Goal: Check status: Check status

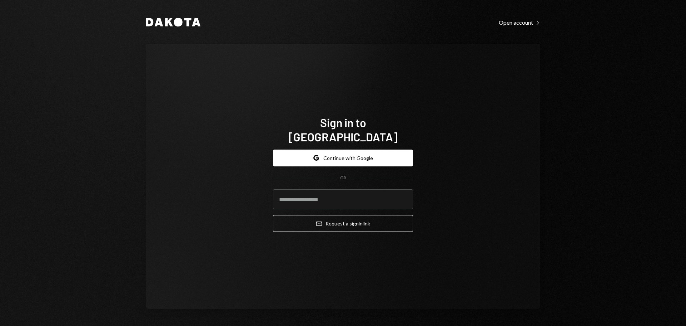
type input "**********"
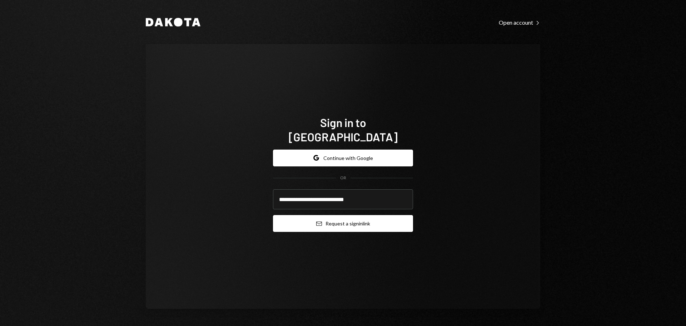
click at [316, 221] on icon "Email" at bounding box center [319, 224] width 6 height 6
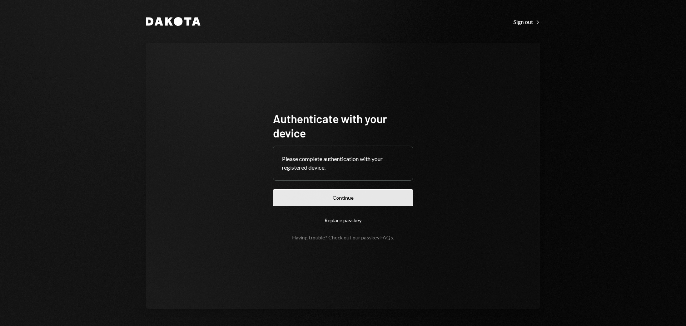
click at [347, 195] on button "Continue" at bounding box center [343, 197] width 140 height 17
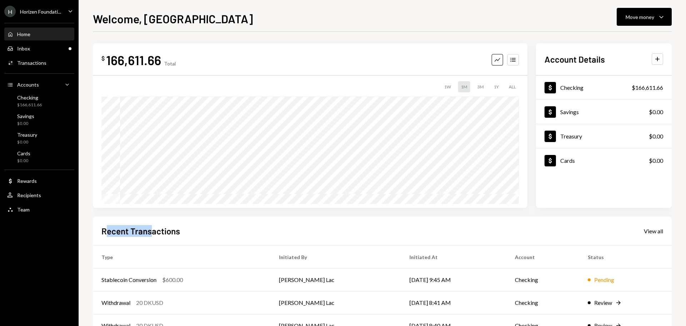
drag, startPoint x: 109, startPoint y: 230, endPoint x: 153, endPoint y: 236, distance: 44.0
click at [153, 236] on h2 "Recent Transactions" at bounding box center [141, 231] width 79 height 12
click at [165, 235] on h2 "Recent Transactions" at bounding box center [141, 231] width 79 height 12
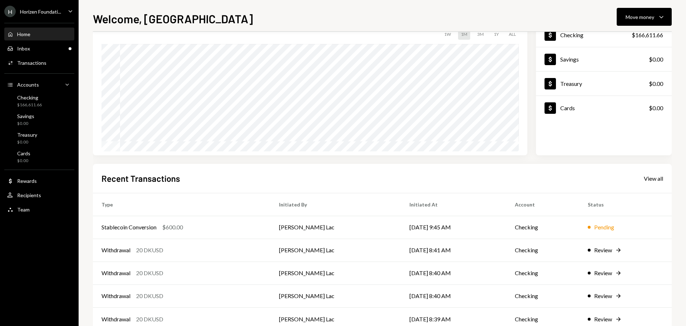
scroll to position [35, 0]
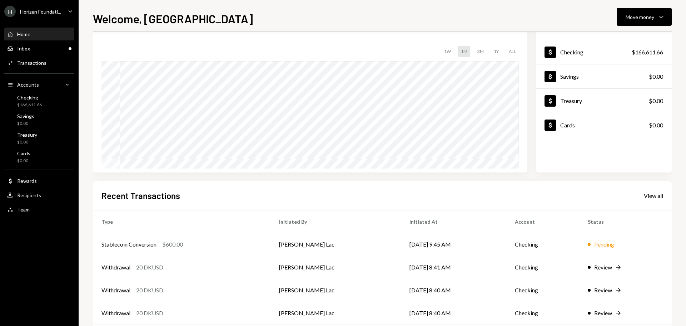
click at [37, 13] on div "Horizen Foundati..." at bounding box center [40, 12] width 41 height 6
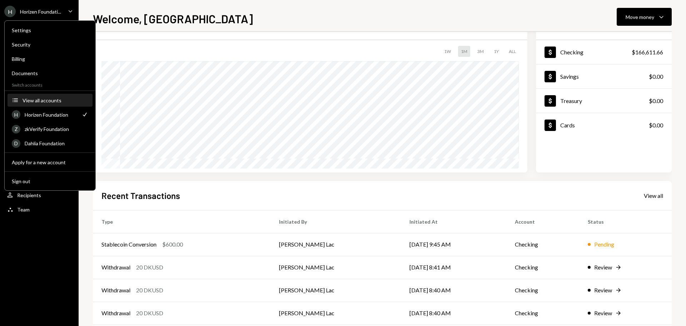
click at [50, 105] on button "Accounts View all accounts" at bounding box center [50, 100] width 85 height 13
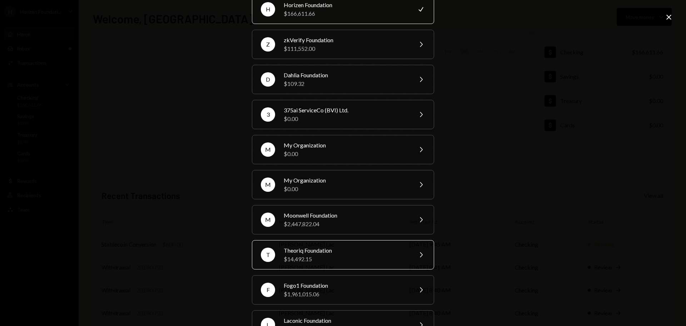
scroll to position [0, 0]
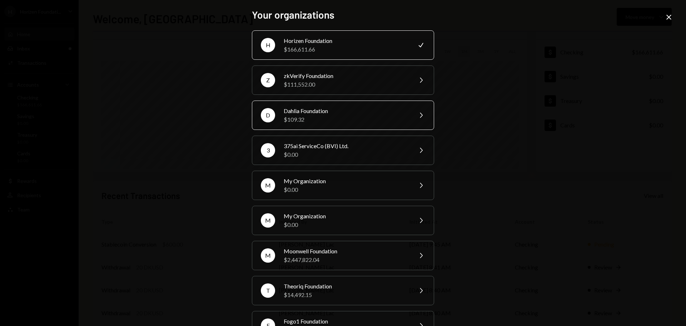
click at [321, 116] on div "$109.32" at bounding box center [346, 119] width 124 height 9
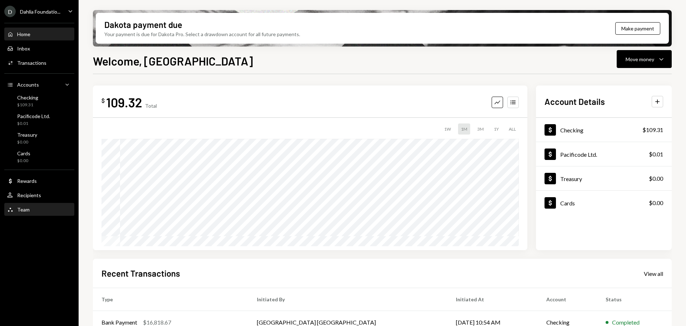
click at [32, 211] on div "Team Team" at bounding box center [39, 209] width 64 height 6
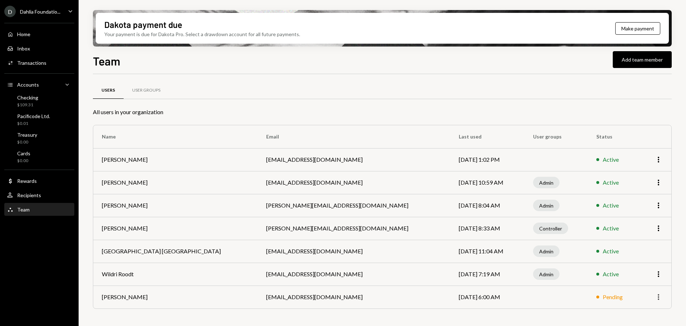
click at [661, 297] on icon "More" at bounding box center [658, 296] width 9 height 9
click at [547, 296] on td at bounding box center [556, 296] width 63 height 23
click at [659, 299] on icon "button" at bounding box center [658, 297] width 1 height 6
click at [642, 308] on div "Remove" at bounding box center [642, 312] width 36 height 13
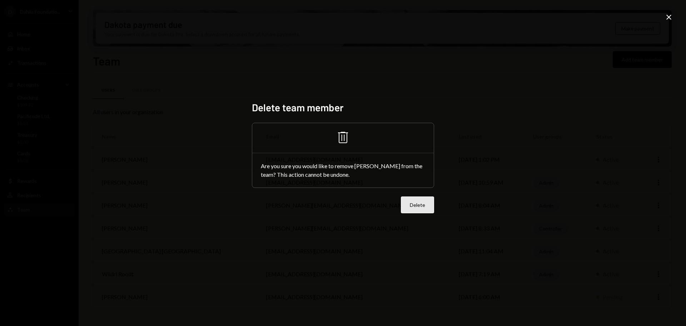
click at [426, 206] on button "Delete" at bounding box center [417, 204] width 33 height 17
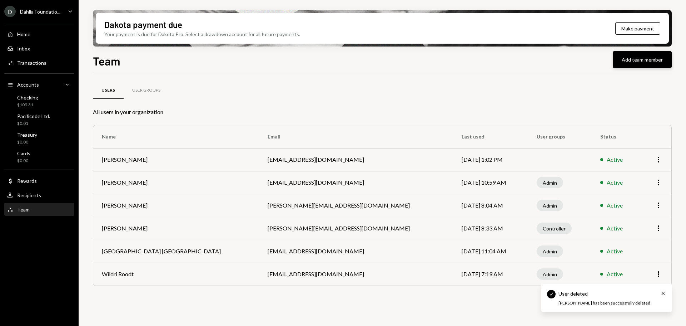
click at [638, 61] on button "Add team member" at bounding box center [642, 59] width 59 height 17
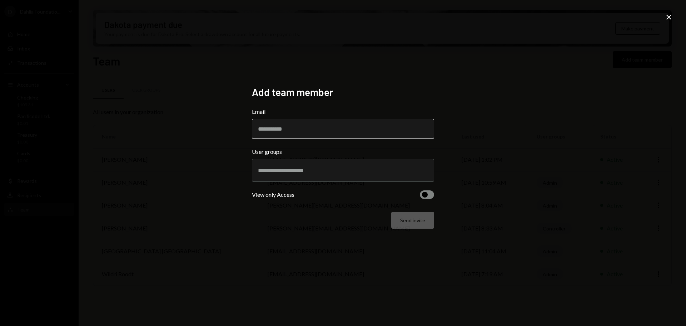
type input "*"
type input "**********"
click at [285, 171] on input "text" at bounding box center [343, 170] width 170 height 6
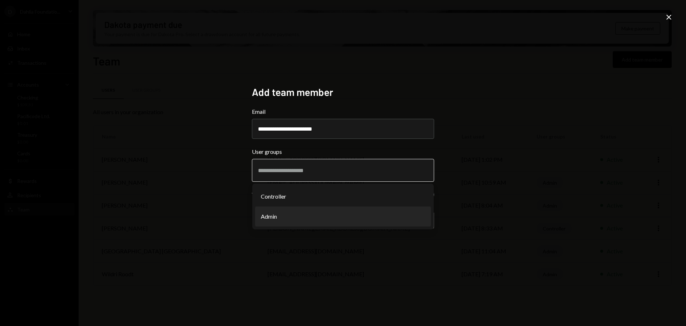
click at [282, 215] on li "Admin" at bounding box center [343, 216] width 176 height 20
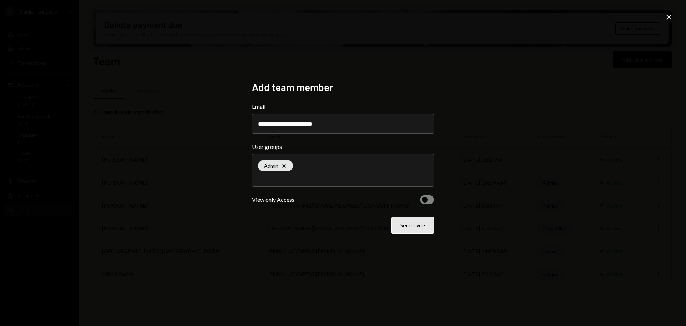
click at [418, 226] on button "Send invite" at bounding box center [412, 225] width 43 height 17
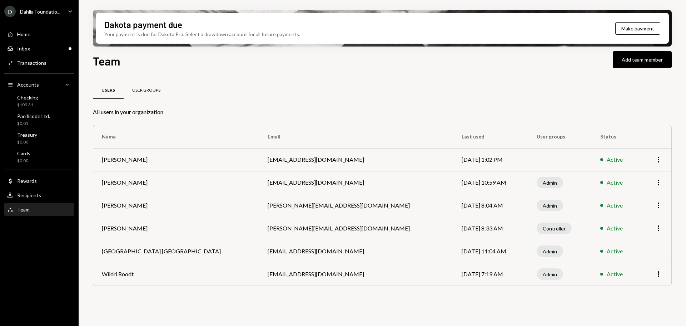
click at [130, 84] on div "User Groups" at bounding box center [146, 90] width 45 height 17
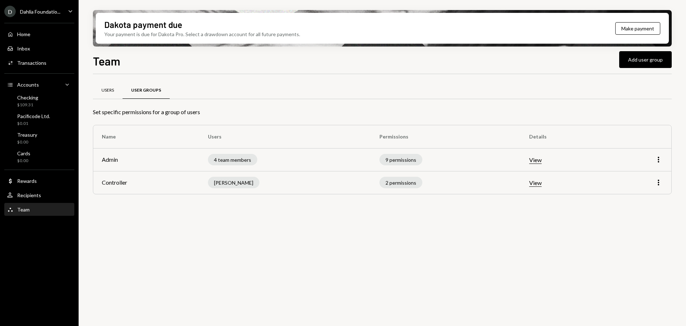
click at [112, 88] on div "Users" at bounding box center [108, 90] width 13 height 6
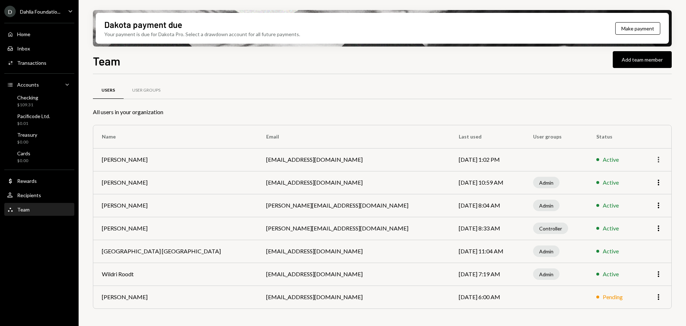
click at [659, 158] on icon "More" at bounding box center [658, 159] width 9 height 9
click at [633, 187] on div "Remove" at bounding box center [642, 187] width 36 height 13
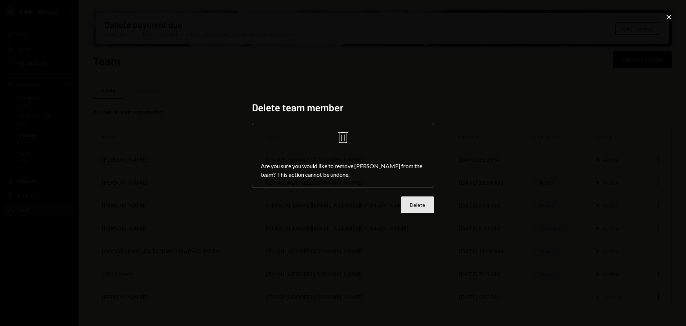
click at [416, 206] on button "Delete" at bounding box center [417, 204] width 33 height 17
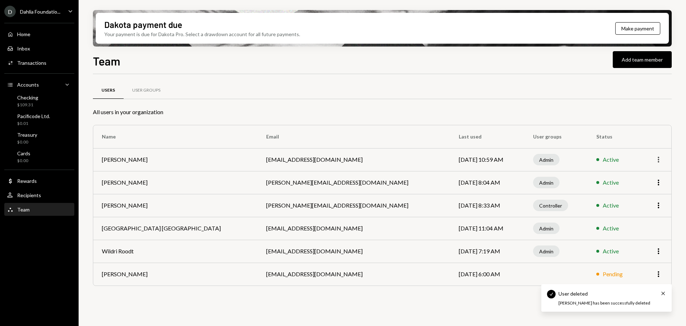
click at [658, 158] on icon "More" at bounding box center [658, 159] width 9 height 9
click at [632, 189] on div "Remove" at bounding box center [642, 187] width 36 height 13
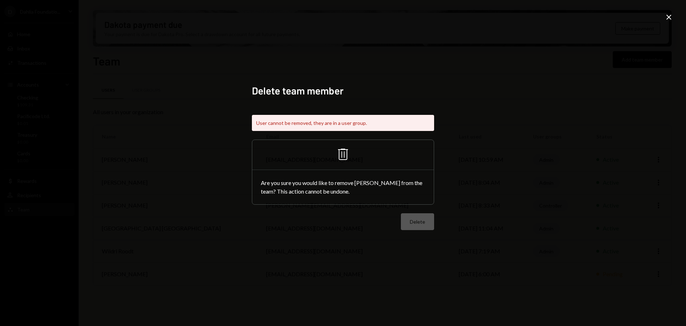
click at [665, 13] on icon "Close" at bounding box center [669, 17] width 9 height 9
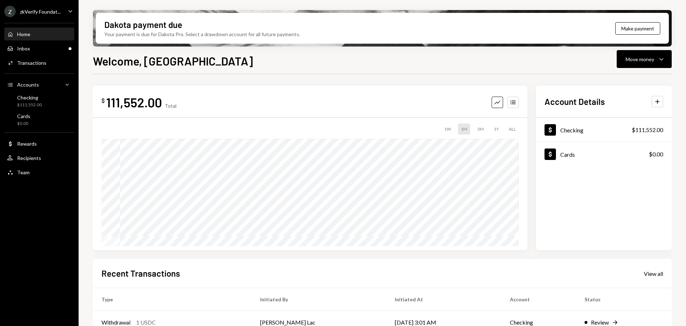
click at [40, 12] on div "zkVerify Foundat..." at bounding box center [40, 12] width 41 height 6
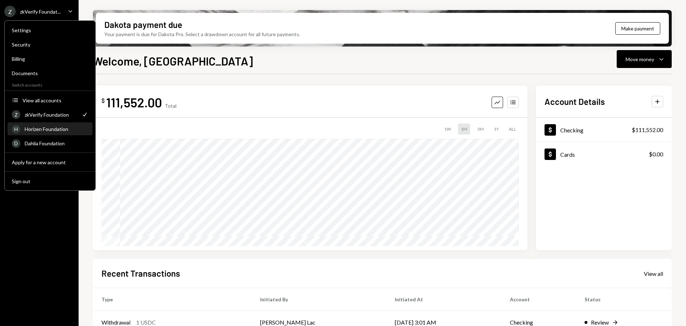
click at [43, 130] on div "Horizen Foundation" at bounding box center [57, 129] width 64 height 6
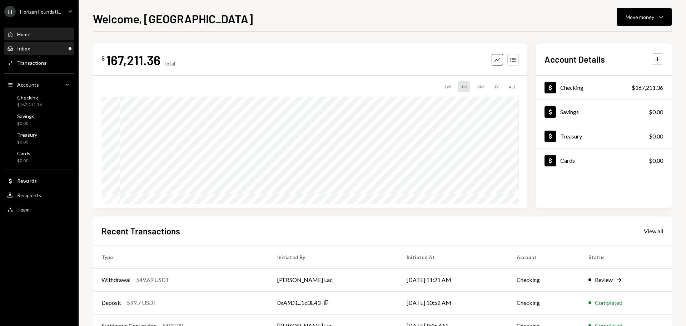
click at [55, 48] on div "Inbox Inbox" at bounding box center [39, 48] width 64 height 6
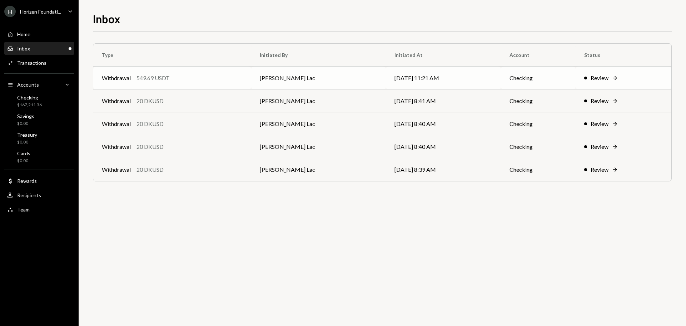
click at [230, 76] on div "Withdrawal 549.69 USDT" at bounding box center [172, 78] width 141 height 9
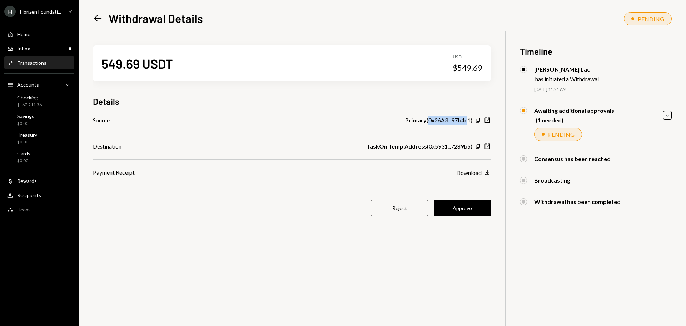
drag, startPoint x: 427, startPoint y: 120, endPoint x: 468, endPoint y: 122, distance: 41.1
click at [468, 122] on div "Primary ( 0x26A3...97b4c1 )" at bounding box center [438, 120] width 67 height 9
drag, startPoint x: 425, startPoint y: 145, endPoint x: 472, endPoint y: 147, distance: 46.9
click at [472, 147] on div "TaskOn Temp Address ( 0x5931...7289b5 )" at bounding box center [420, 146] width 106 height 9
click at [34, 46] on div "Inbox Inbox" at bounding box center [39, 48] width 64 height 6
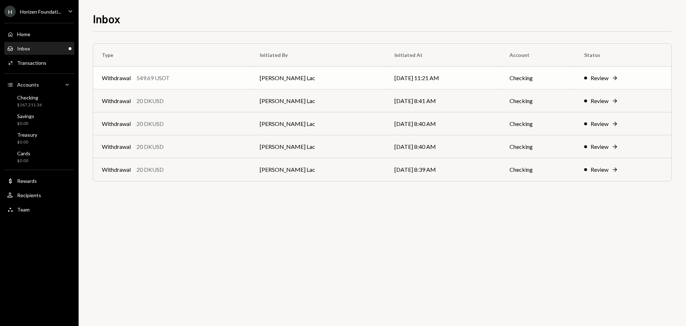
click at [169, 83] on td "Withdrawal 549.69 USDT" at bounding box center [172, 77] width 158 height 23
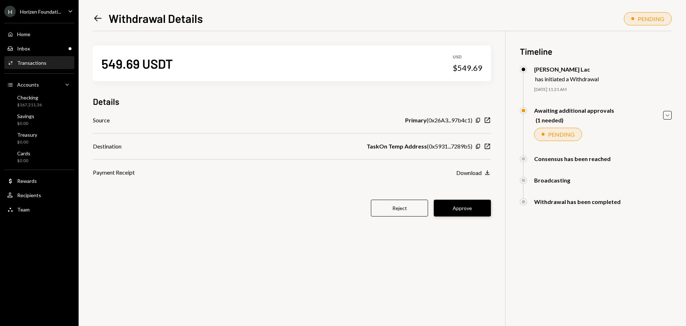
click at [470, 214] on button "Approve" at bounding box center [462, 207] width 57 height 17
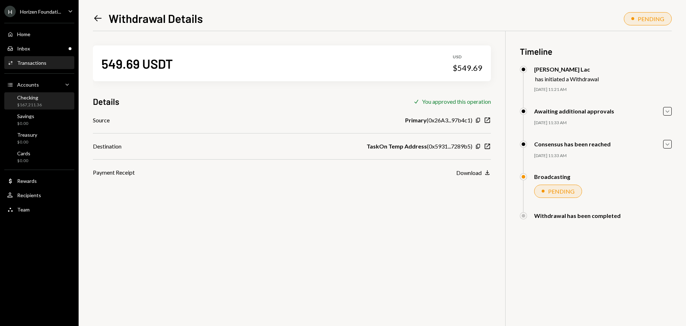
click at [30, 102] on div "$167,211.36" at bounding box center [29, 105] width 25 height 6
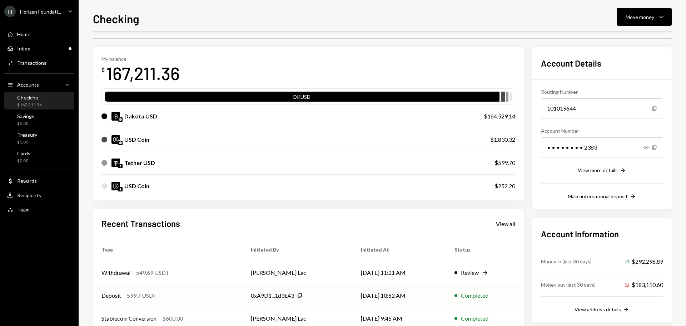
scroll to position [36, 0]
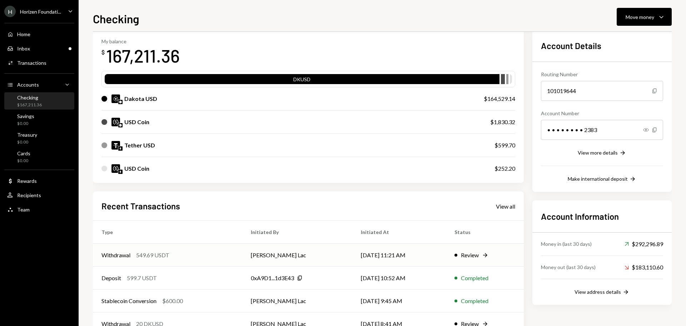
click at [174, 261] on td "Withdrawal 549.69 USDT" at bounding box center [167, 254] width 149 height 23
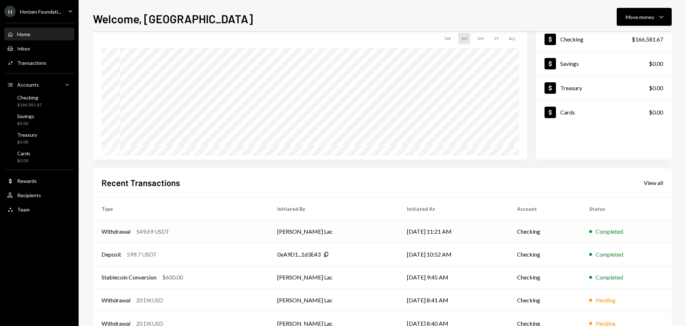
scroll to position [71, 0]
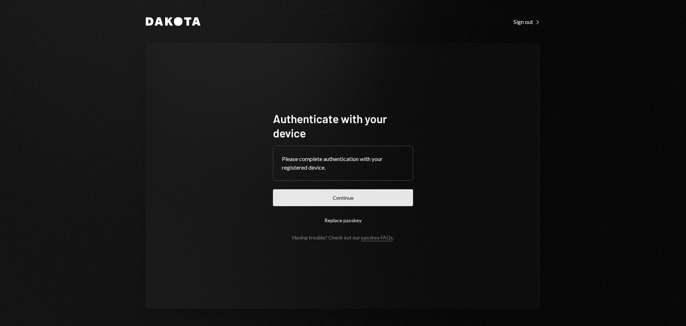
click at [366, 198] on button "Continue" at bounding box center [343, 197] width 140 height 17
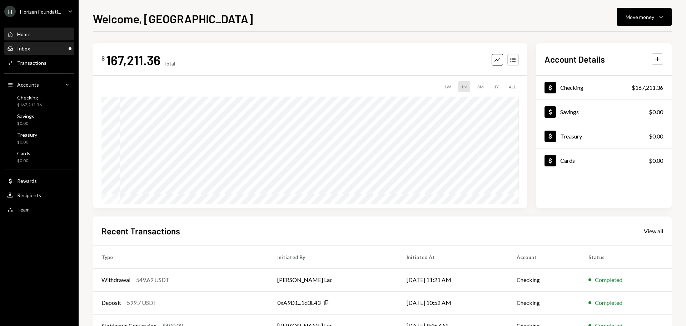
click at [27, 49] on div "Inbox" at bounding box center [23, 48] width 13 height 6
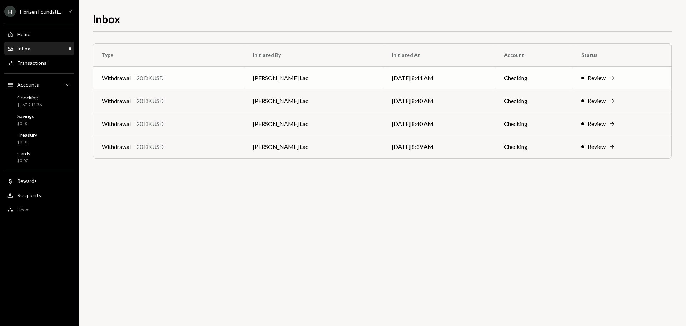
click at [163, 81] on div "20 DKUSD" at bounding box center [150, 78] width 27 height 9
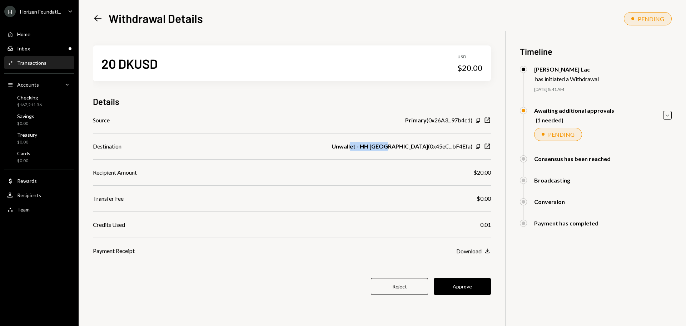
drag, startPoint x: 386, startPoint y: 146, endPoint x: 420, endPoint y: 144, distance: 34.4
click at [420, 144] on b "Unwallet - HH Vietnam" at bounding box center [380, 146] width 97 height 9
drag, startPoint x: 429, startPoint y: 148, endPoint x: 471, endPoint y: 148, distance: 42.2
click at [471, 148] on div "Unwallet - HH Vietnam ( 0x45eC...bF4Efa )" at bounding box center [402, 146] width 141 height 9
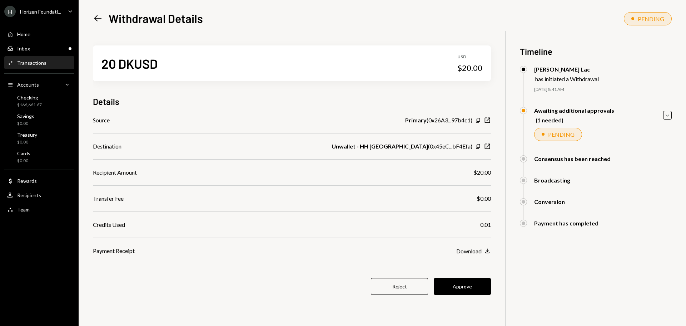
click at [442, 285] on button "Approve" at bounding box center [462, 286] width 57 height 17
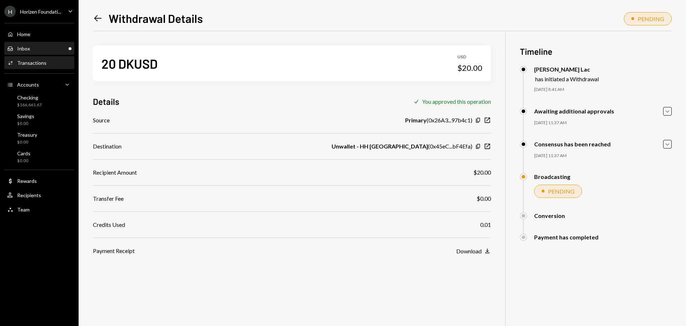
click at [53, 49] on div "Inbox Inbox" at bounding box center [39, 48] width 64 height 6
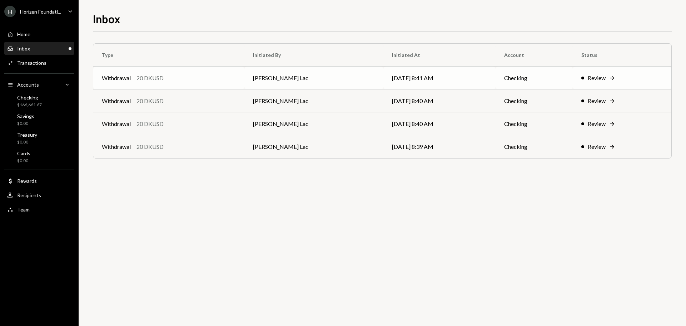
click at [214, 85] on td "Withdrawal 20 DKUSD" at bounding box center [168, 77] width 151 height 23
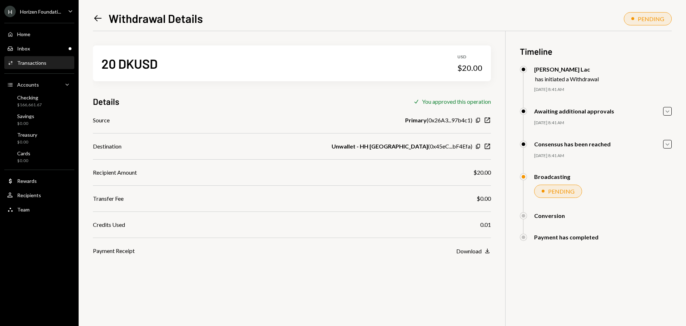
click at [96, 13] on icon "Left Arrow" at bounding box center [98, 18] width 10 height 10
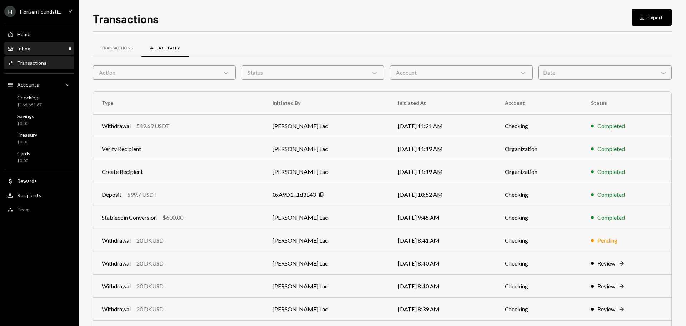
click at [48, 48] on div "Inbox Inbox" at bounding box center [39, 48] width 64 height 6
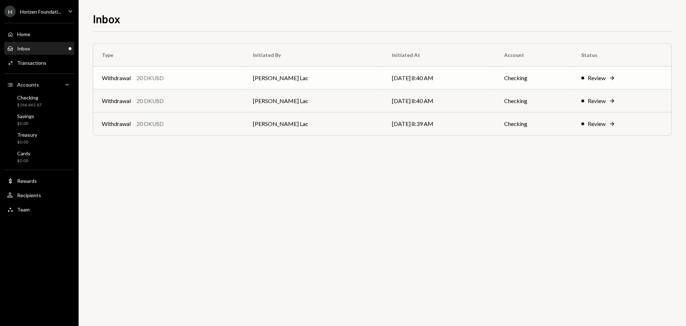
click at [179, 82] on div "Withdrawal 20 DKUSD" at bounding box center [169, 78] width 134 height 9
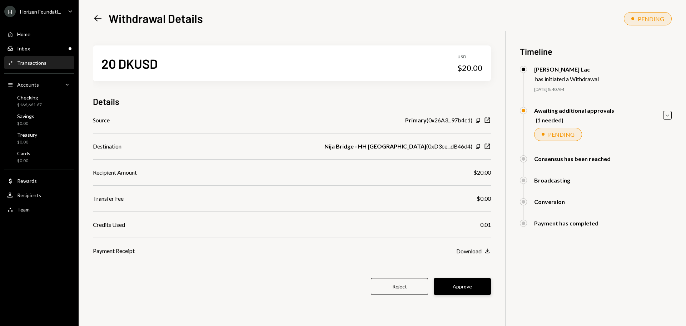
click at [455, 287] on button "Approve" at bounding box center [462, 286] width 57 height 17
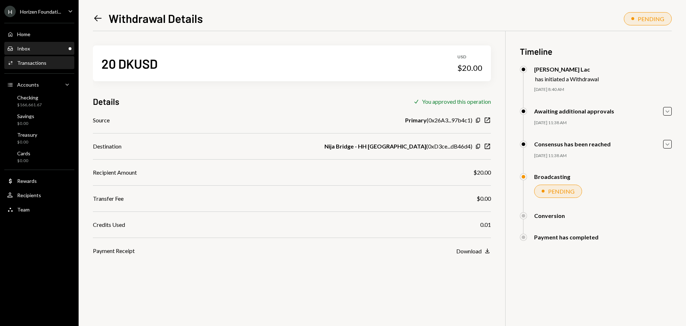
click at [40, 49] on div "Inbox Inbox" at bounding box center [39, 48] width 64 height 6
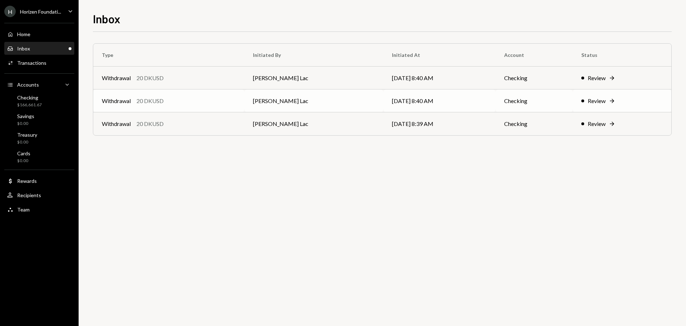
click at [138, 100] on div "20 DKUSD" at bounding box center [150, 101] width 27 height 9
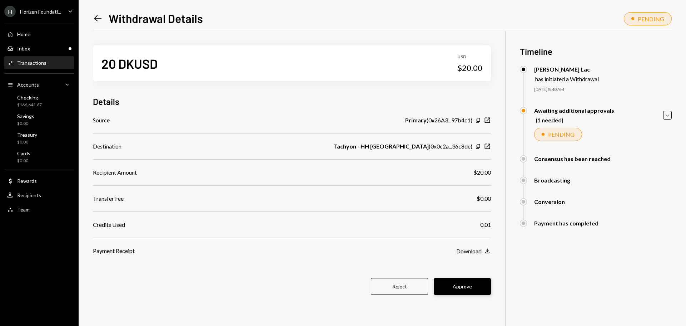
click at [453, 285] on button "Approve" at bounding box center [462, 286] width 57 height 17
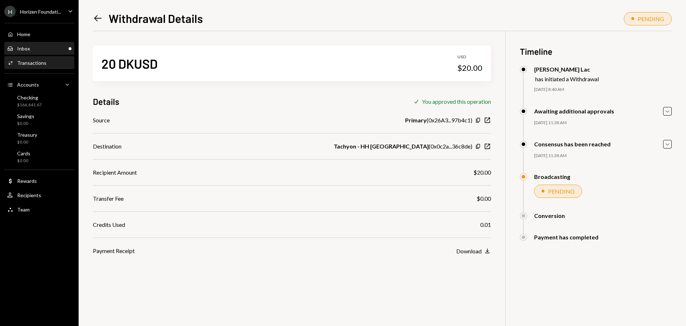
drag, startPoint x: 42, startPoint y: 55, endPoint x: 42, endPoint y: 48, distance: 6.4
click at [42, 55] on div "Home Home Inbox Inbox Activities Transactions Accounts Accounts Caret Down Chec…" at bounding box center [39, 118] width 79 height 198
click at [42, 48] on div "Inbox Inbox" at bounding box center [39, 48] width 64 height 6
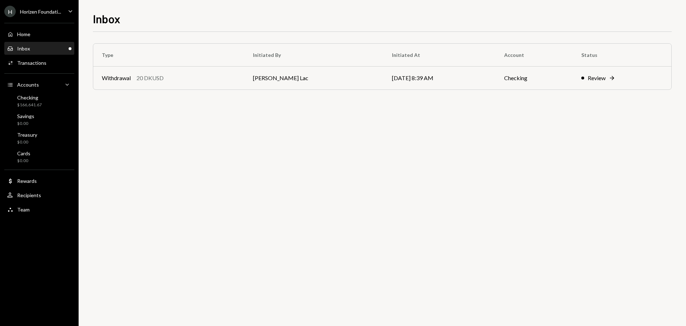
drag, startPoint x: 150, startPoint y: 74, endPoint x: 156, endPoint y: 75, distance: 6.2
click at [150, 74] on div "20 DKUSD" at bounding box center [150, 78] width 27 height 9
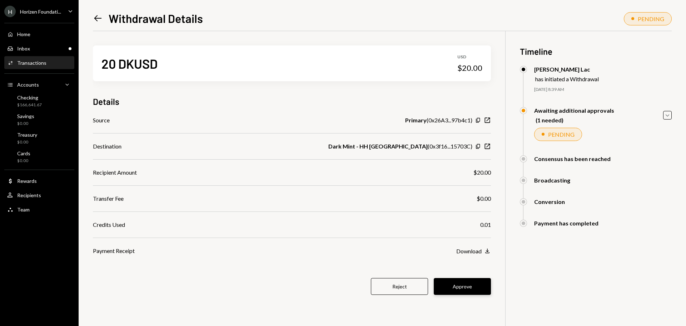
click at [464, 285] on button "Approve" at bounding box center [462, 286] width 57 height 17
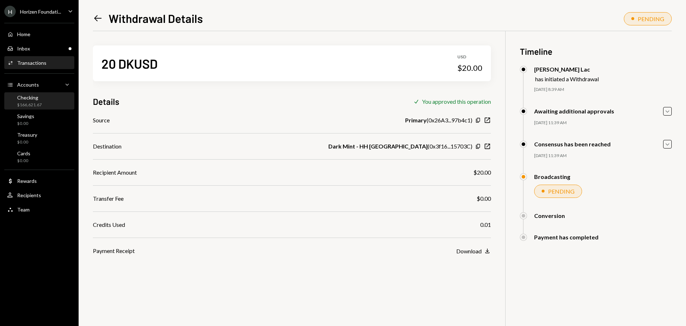
click at [28, 102] on div "$166,621.67" at bounding box center [29, 105] width 25 height 6
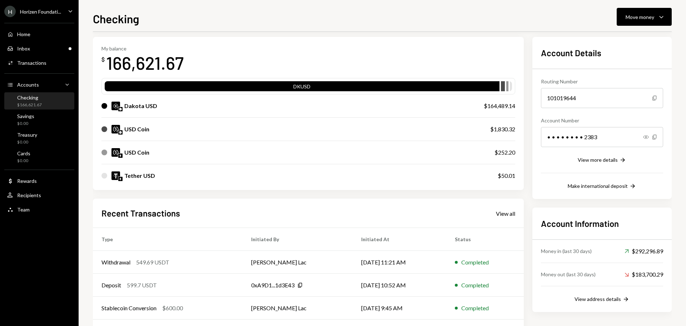
scroll to position [71, 0]
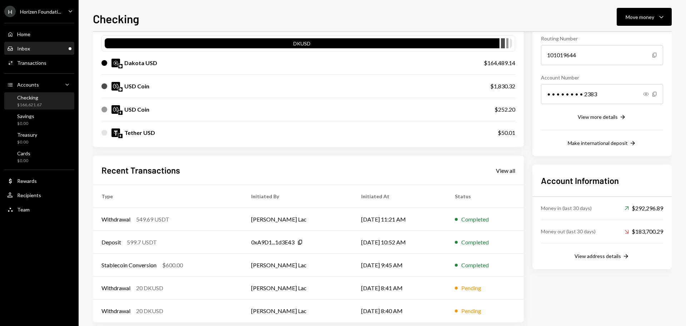
click at [35, 51] on div "Inbox Inbox" at bounding box center [39, 48] width 64 height 6
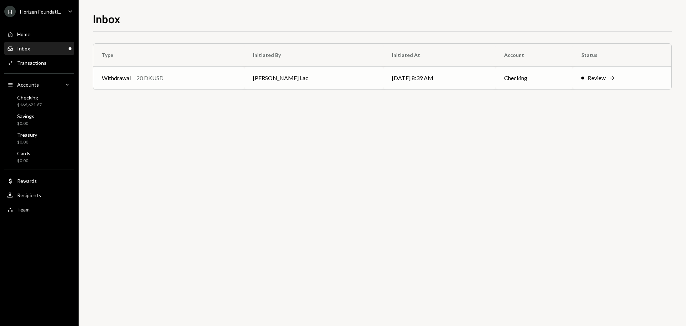
click at [219, 79] on div "Withdrawal 20 DKUSD" at bounding box center [169, 78] width 134 height 9
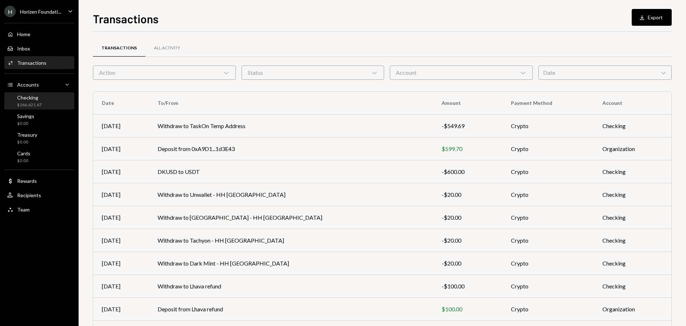
click at [45, 104] on div "Checking $166,621.67" at bounding box center [39, 101] width 64 height 14
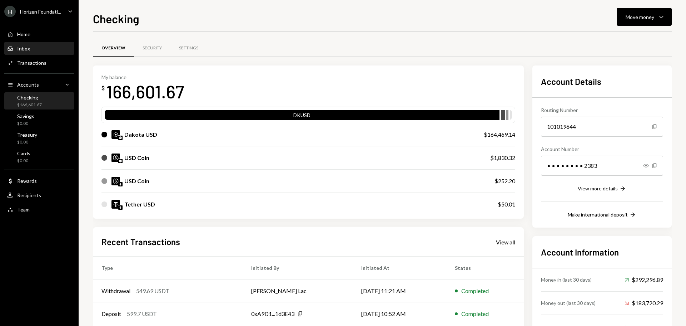
click at [45, 54] on div "Inbox Inbox" at bounding box center [39, 49] width 64 height 12
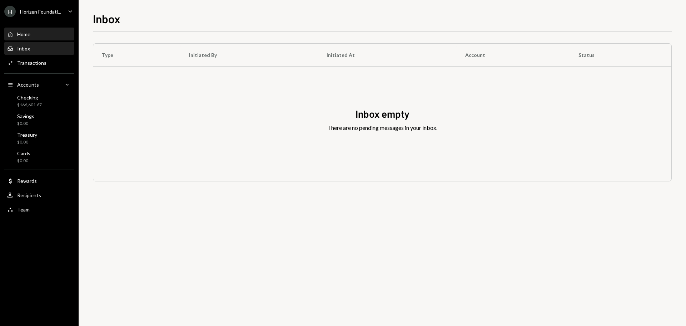
click at [24, 37] on div "Home" at bounding box center [23, 34] width 13 height 6
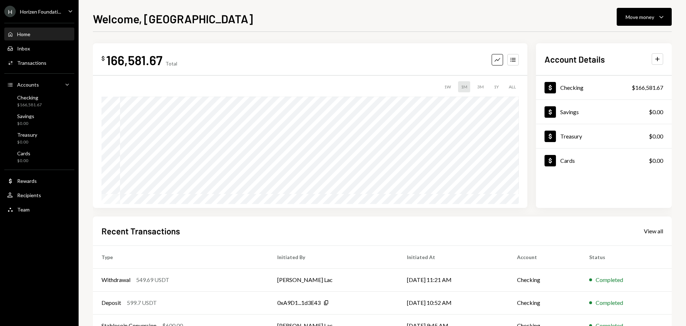
click at [44, 12] on div "Horizen Foundati..." at bounding box center [40, 12] width 41 height 6
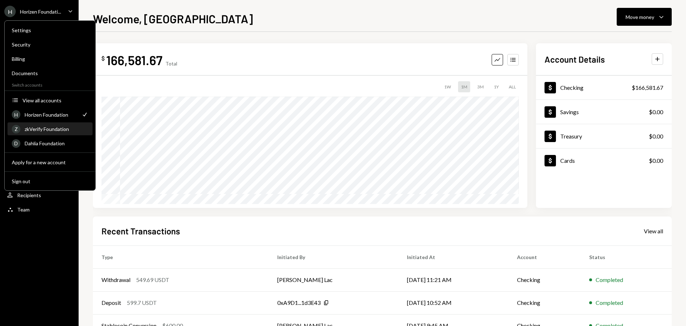
click at [48, 129] on div "zkVerify Foundation" at bounding box center [57, 129] width 64 height 6
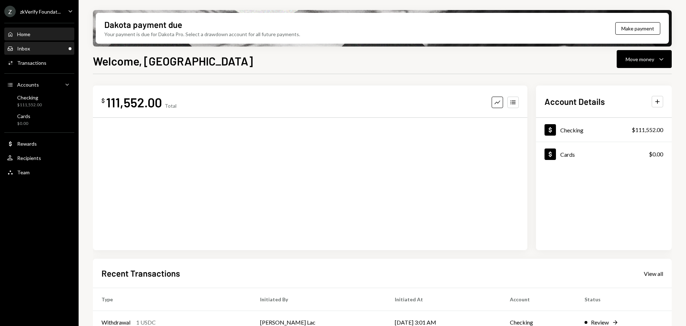
click at [34, 49] on div "Inbox Inbox" at bounding box center [39, 48] width 64 height 6
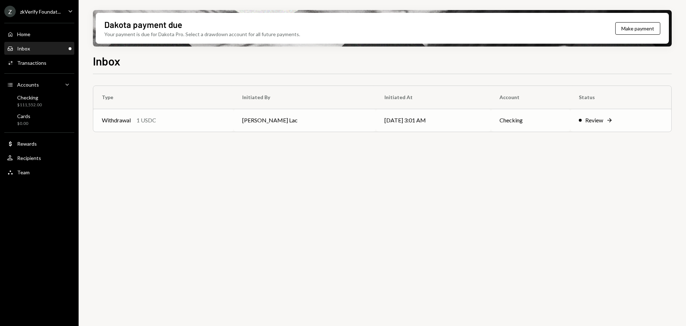
click at [223, 123] on div "Withdrawal 1 USDC" at bounding box center [163, 120] width 123 height 9
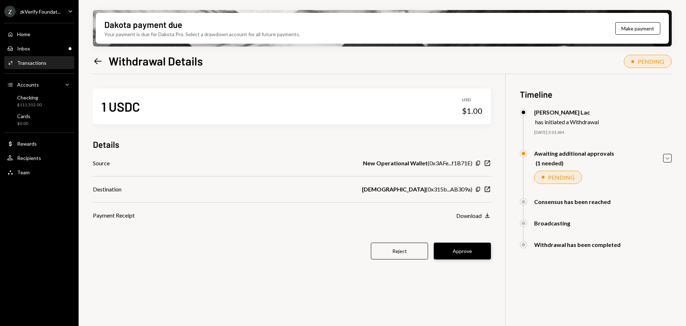
click at [452, 255] on button "Approve" at bounding box center [462, 250] width 57 height 17
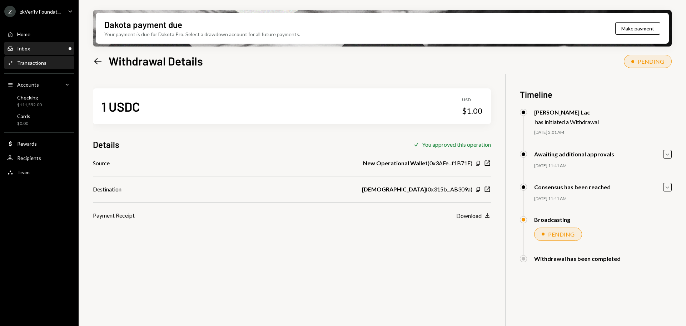
click at [28, 49] on div "Inbox" at bounding box center [23, 48] width 13 height 6
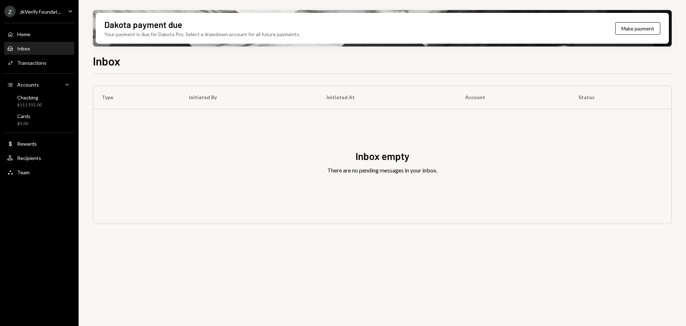
click at [54, 9] on div "zkVerify Foundat..." at bounding box center [40, 12] width 41 height 6
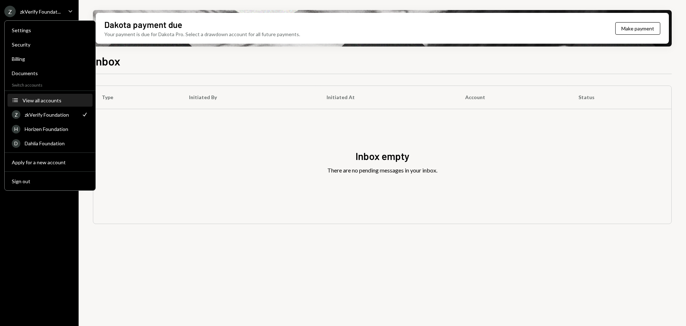
click at [46, 102] on div "View all accounts" at bounding box center [56, 100] width 66 height 6
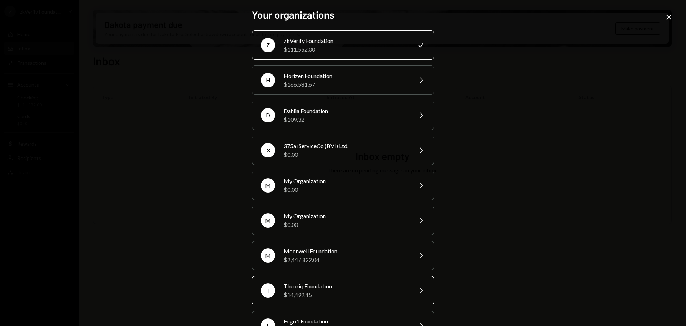
click at [306, 290] on div "$14,492.15" at bounding box center [346, 294] width 124 height 9
